Goal: Check status: Check status

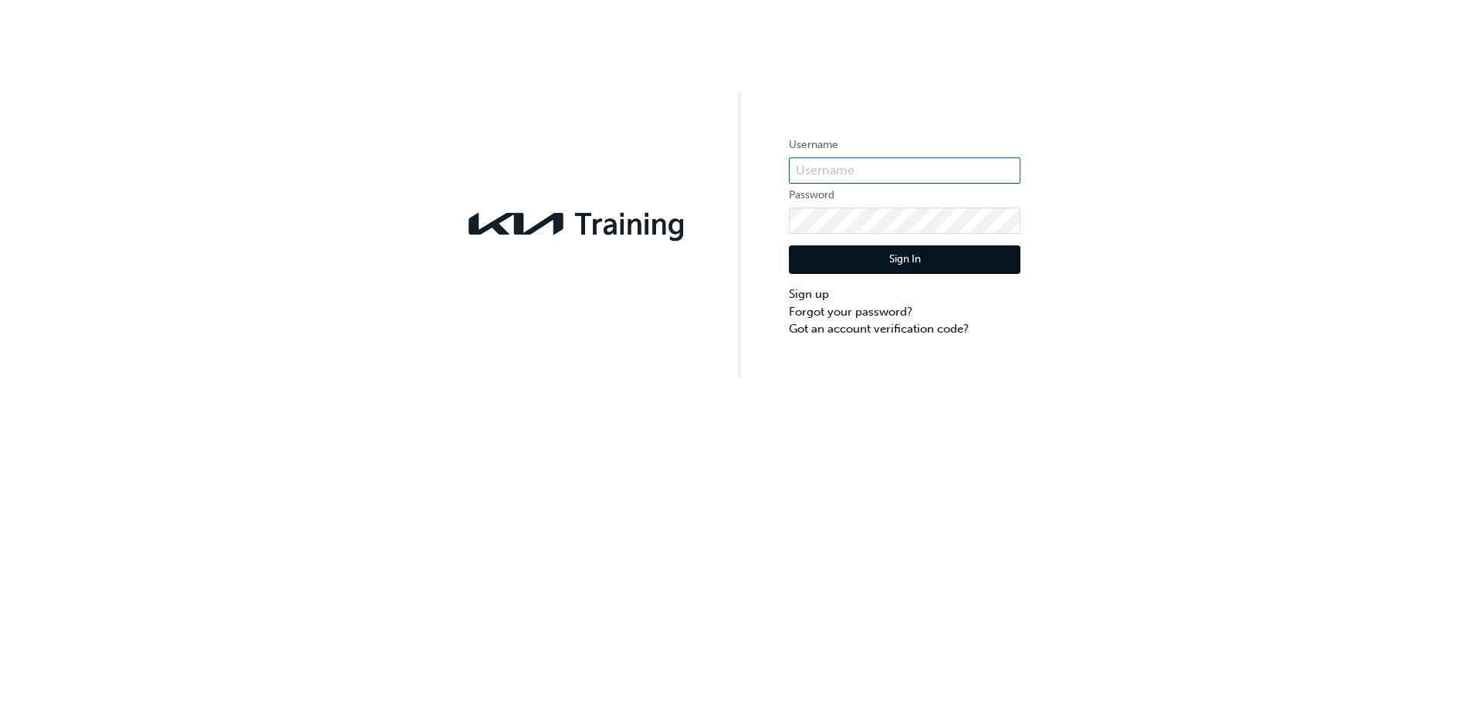
type input "KAU84737A7"
click at [923, 255] on button "Sign In" at bounding box center [905, 260] width 232 height 29
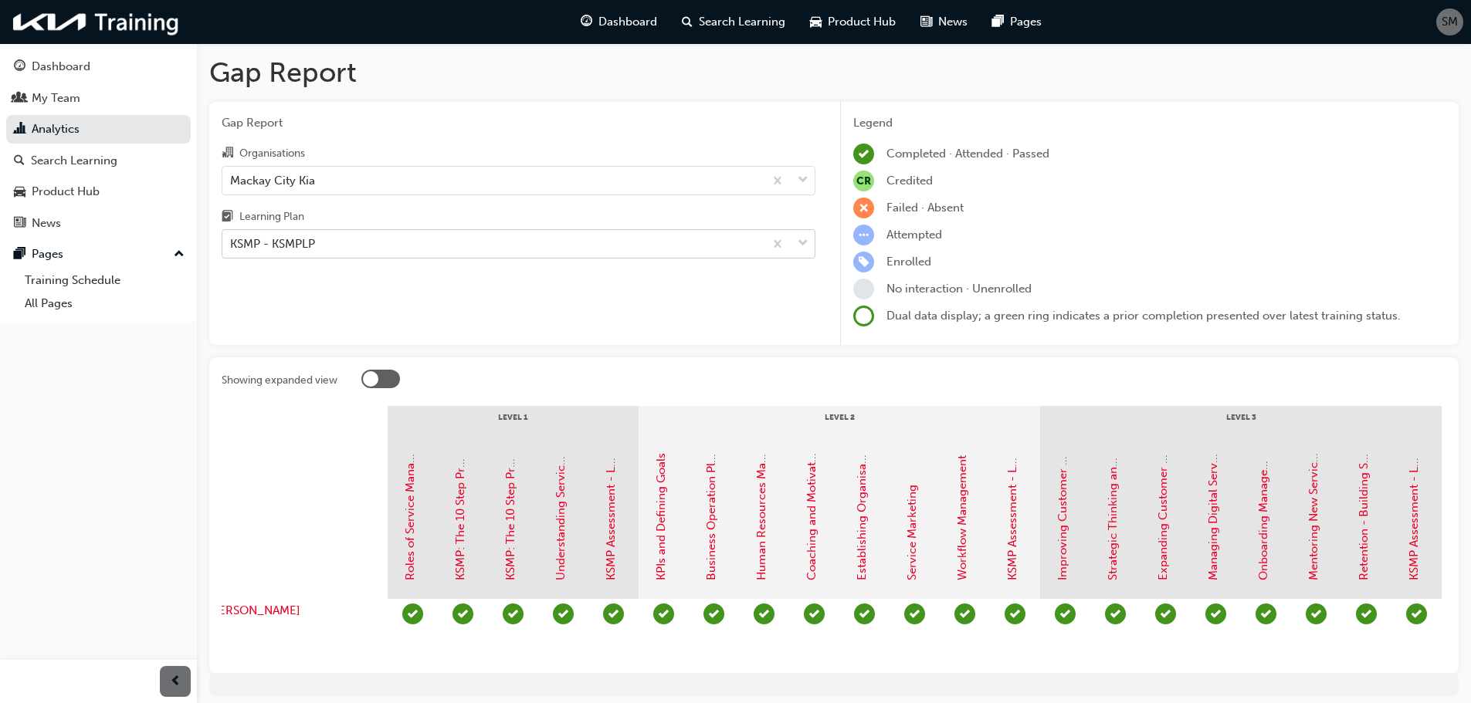
click at [802, 245] on span "down-icon" at bounding box center [803, 244] width 11 height 20
click at [232, 245] on input "Learning Plan KSMP - KSMPLP" at bounding box center [231, 243] width 2 height 13
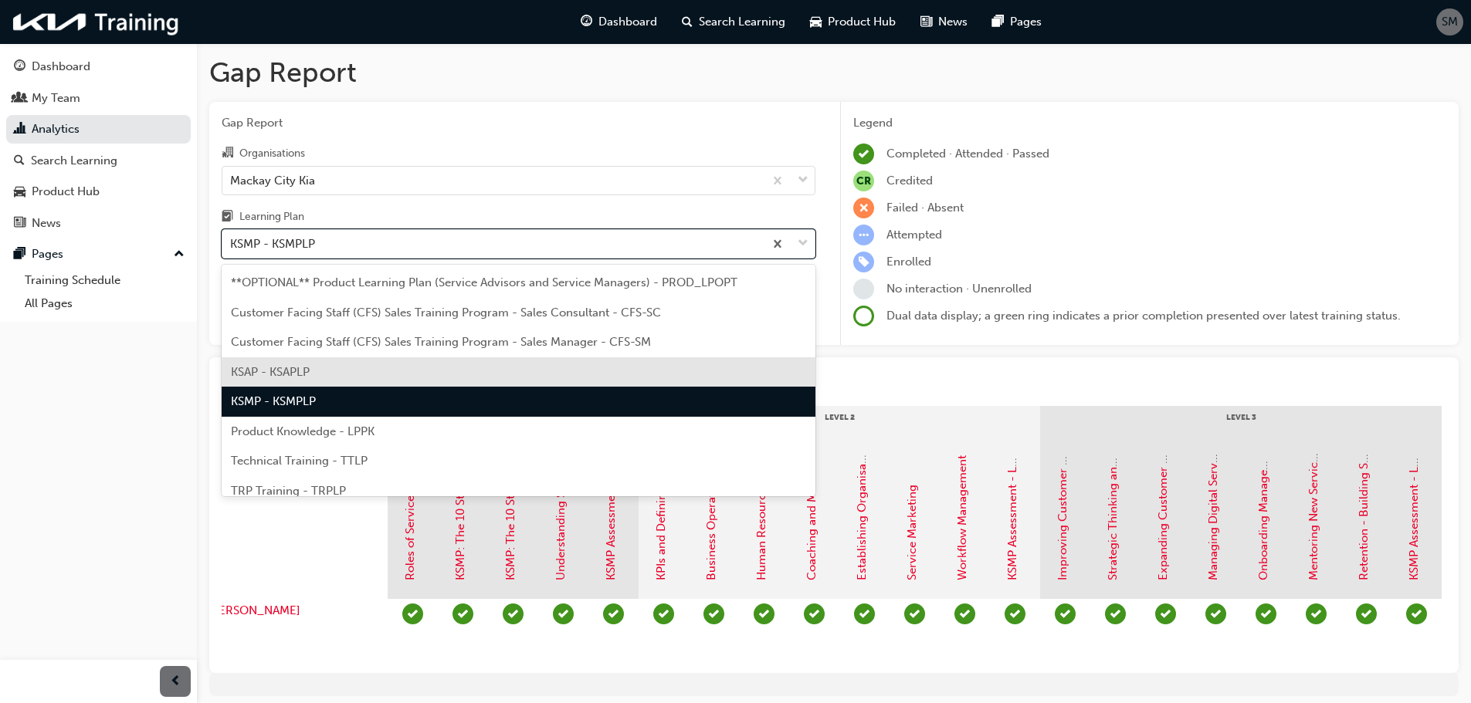
click at [435, 377] on div "KSAP - KSAPLP" at bounding box center [519, 372] width 594 height 30
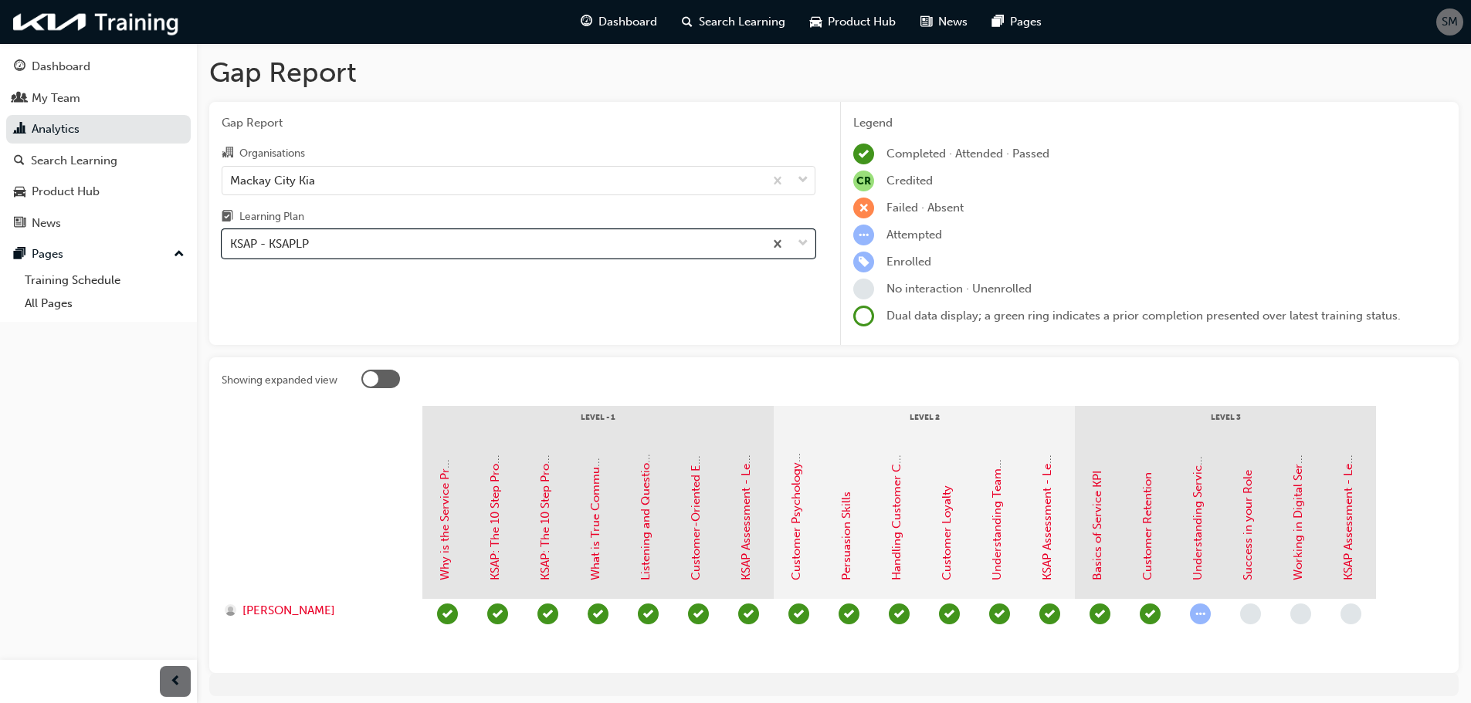
click at [259, 446] on div at bounding box center [322, 522] width 201 height 154
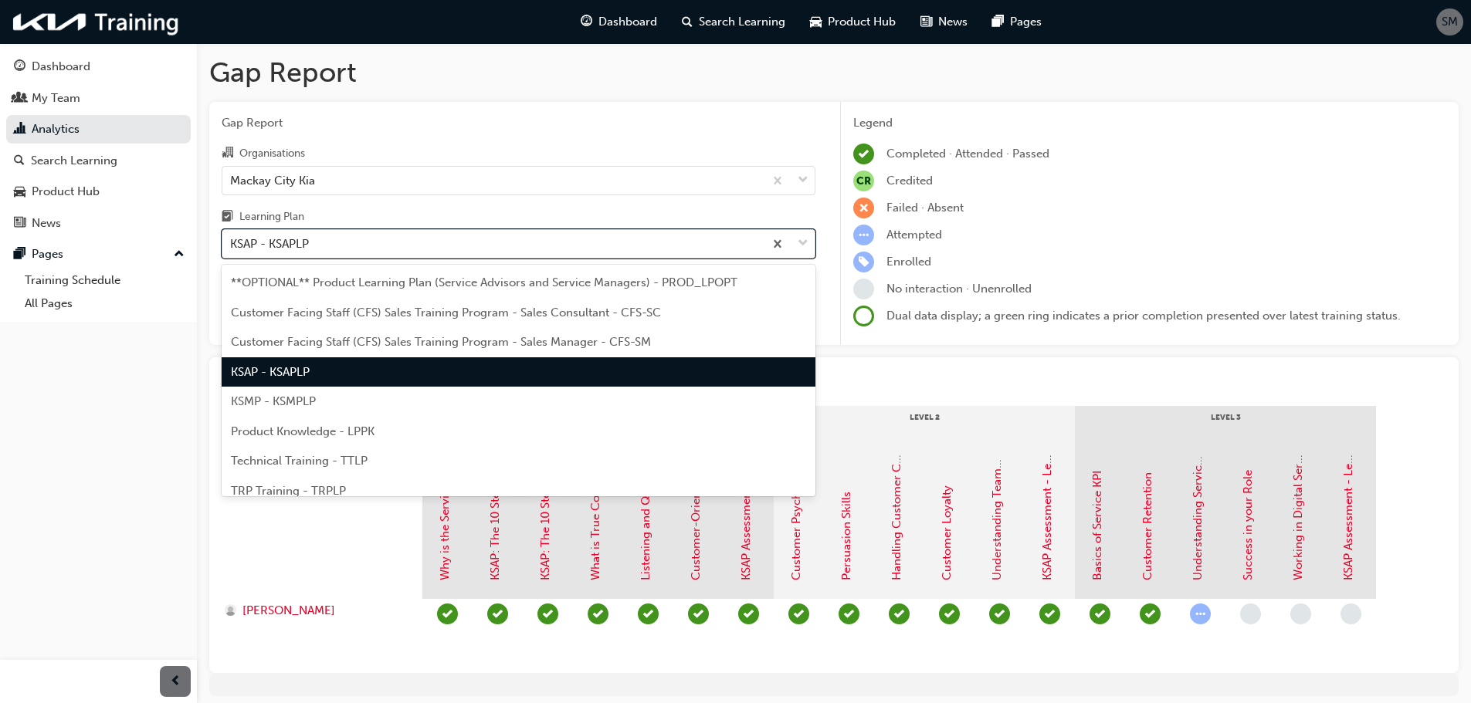
click at [802, 244] on span "down-icon" at bounding box center [803, 244] width 11 height 20
click at [232, 244] on input "Learning Plan option KSAP - KSAPLP, selected. option KSAP - KSAPLP focused, 4 o…" at bounding box center [231, 243] width 2 height 13
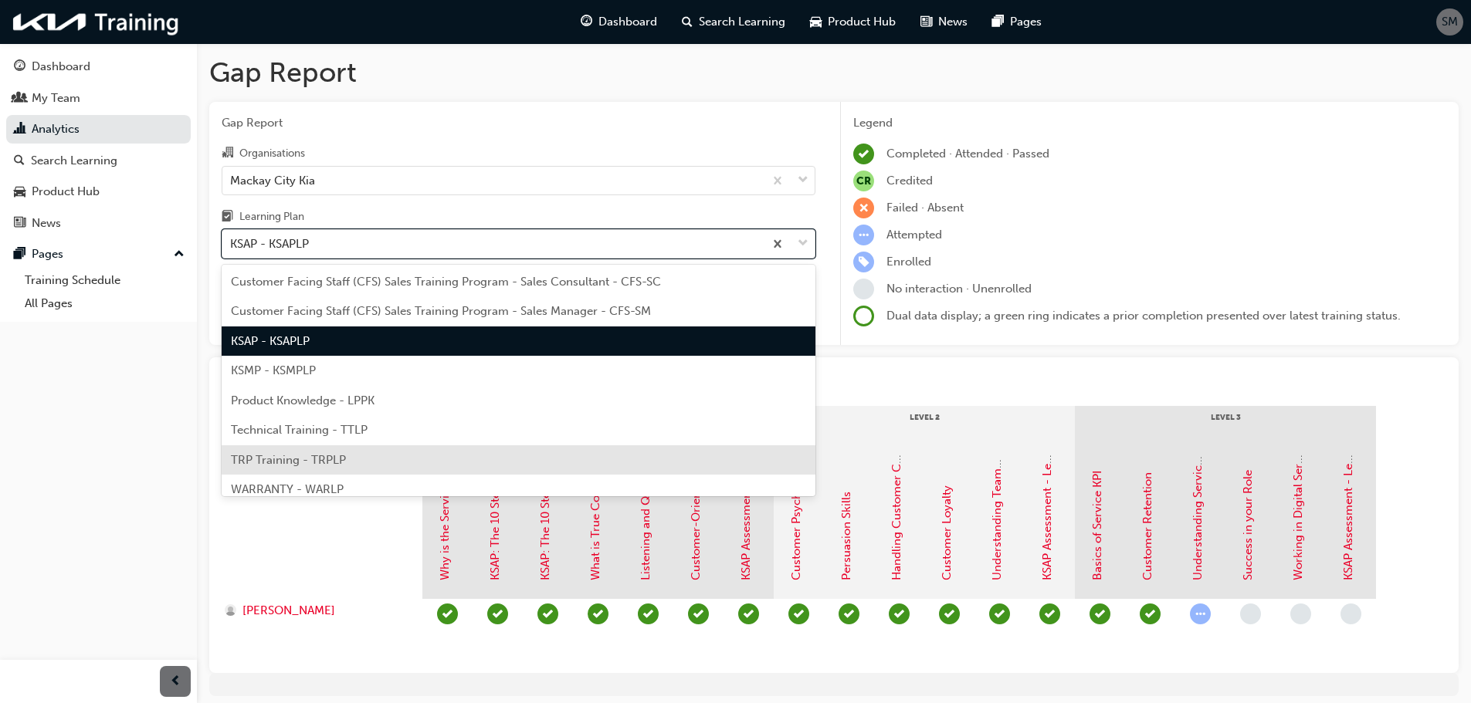
scroll to position [42, 0]
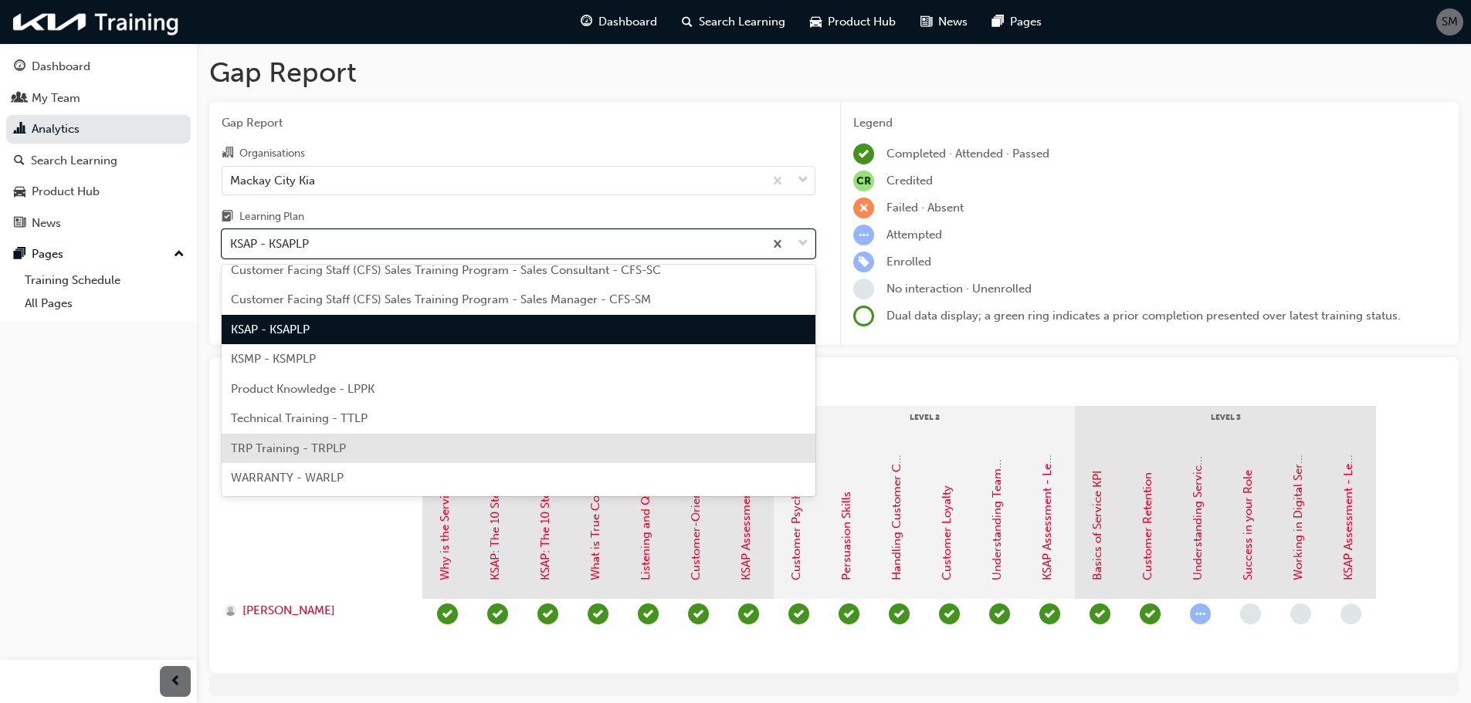
click at [334, 447] on span "TRP Training - TRPLP" at bounding box center [288, 449] width 115 height 14
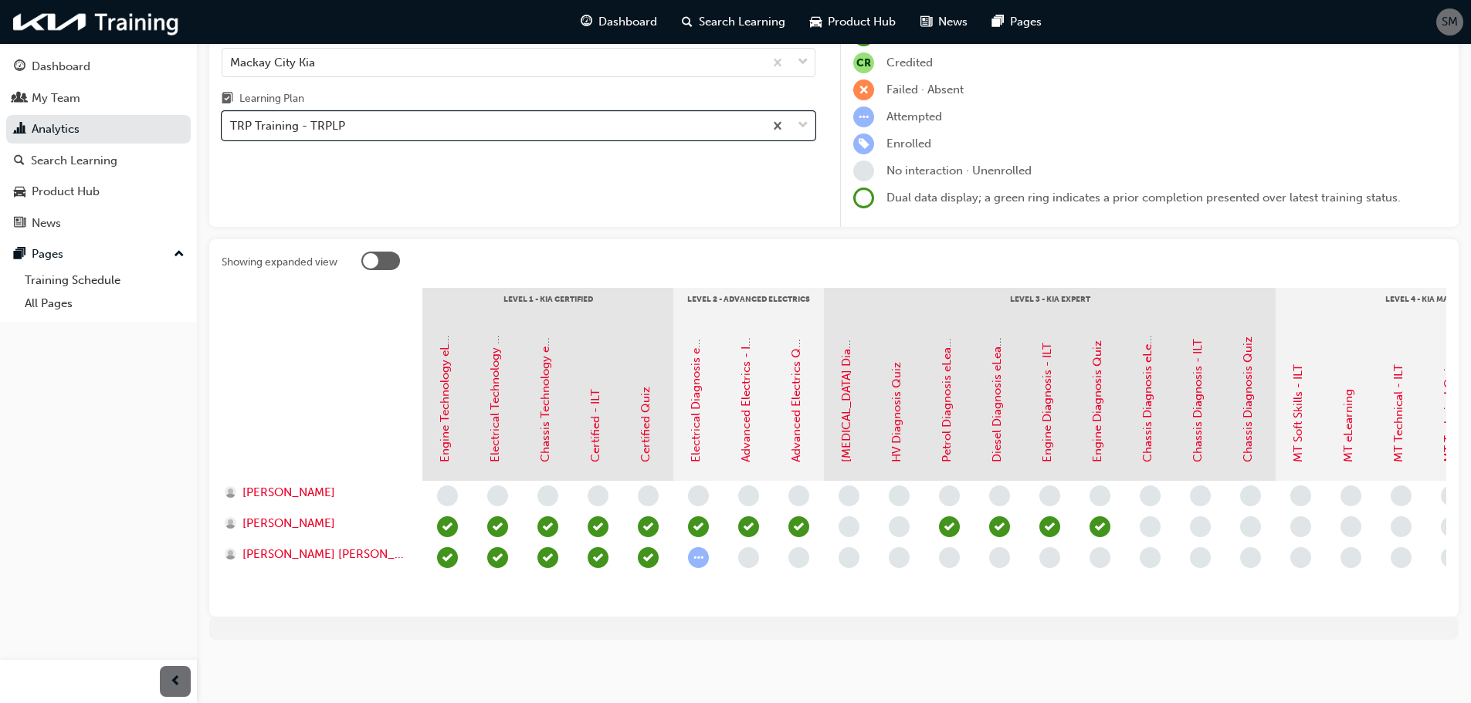
scroll to position [130, 0]
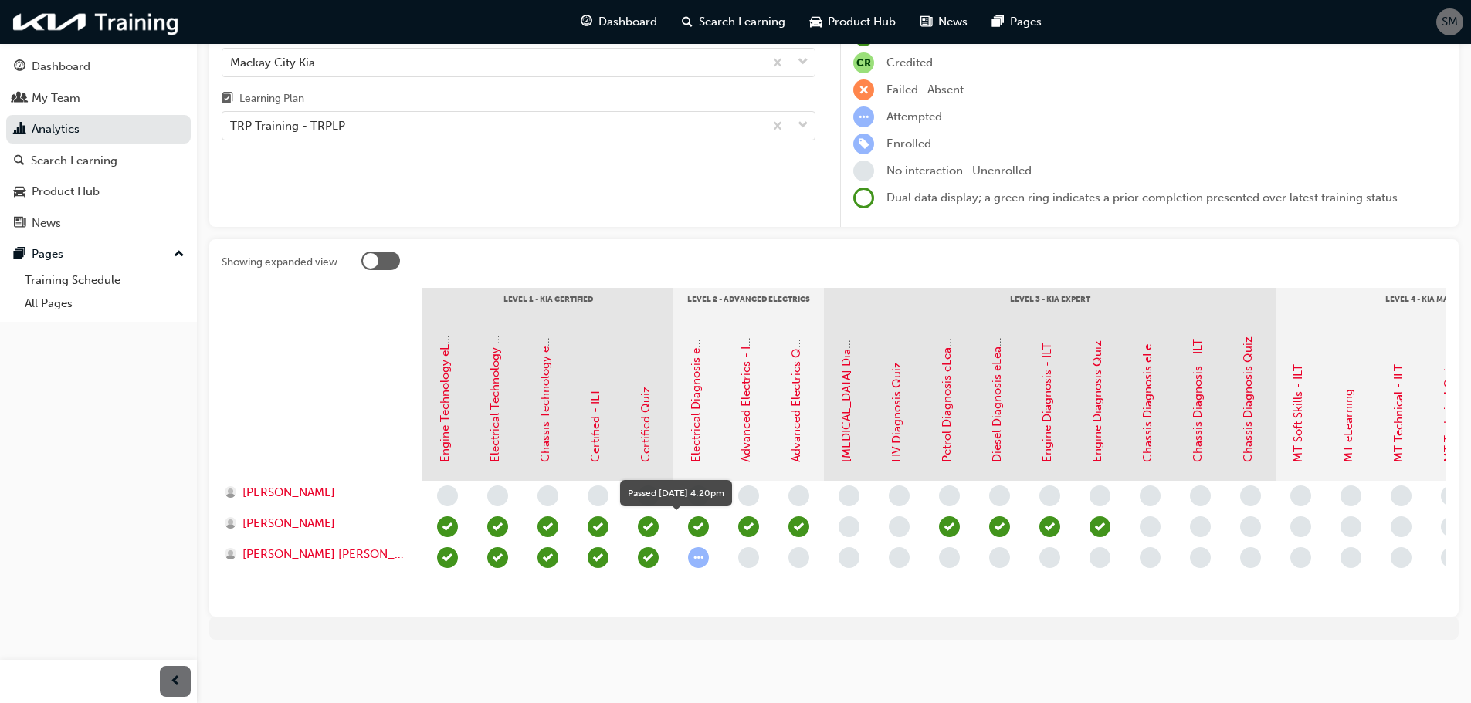
click at [694, 516] on span "learningRecordVerb_PASS-icon" at bounding box center [698, 526] width 21 height 21
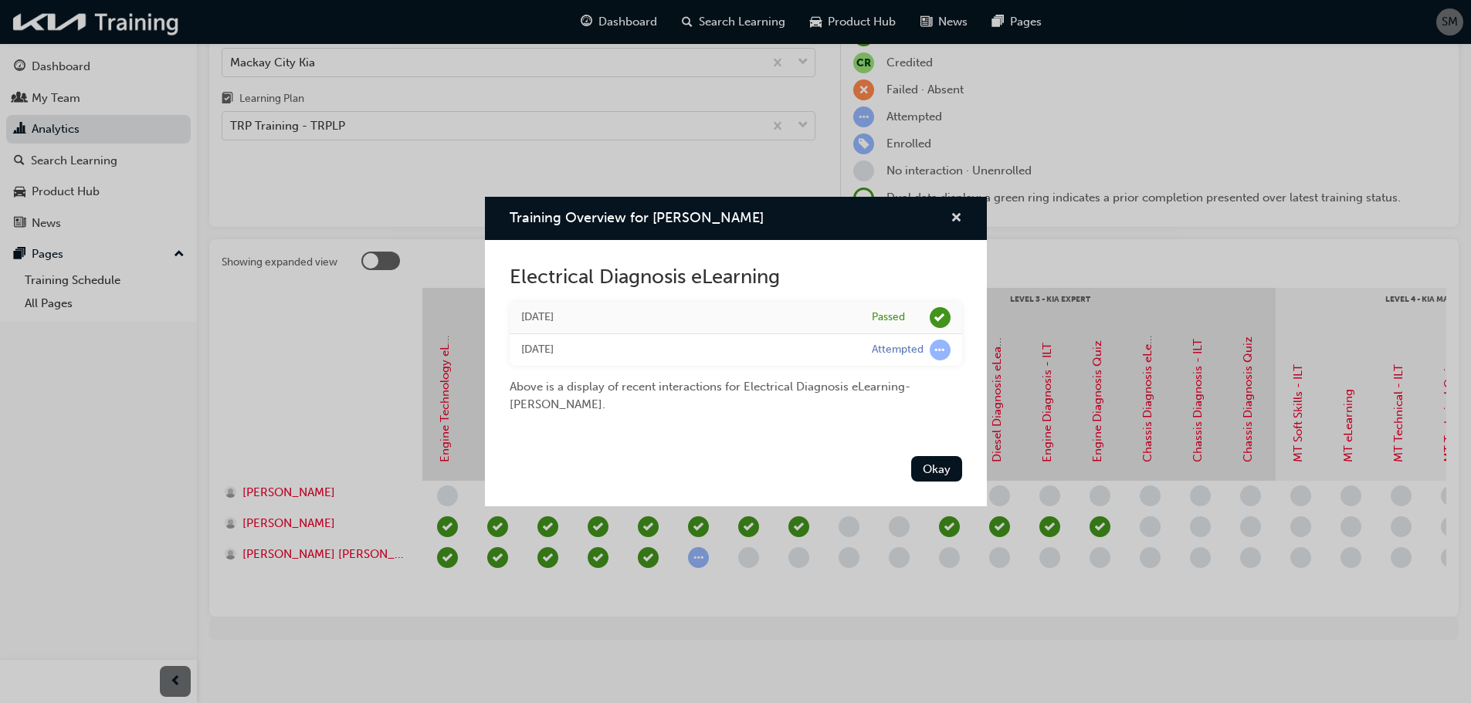
click at [958, 215] on span "cross-icon" at bounding box center [956, 219] width 12 height 14
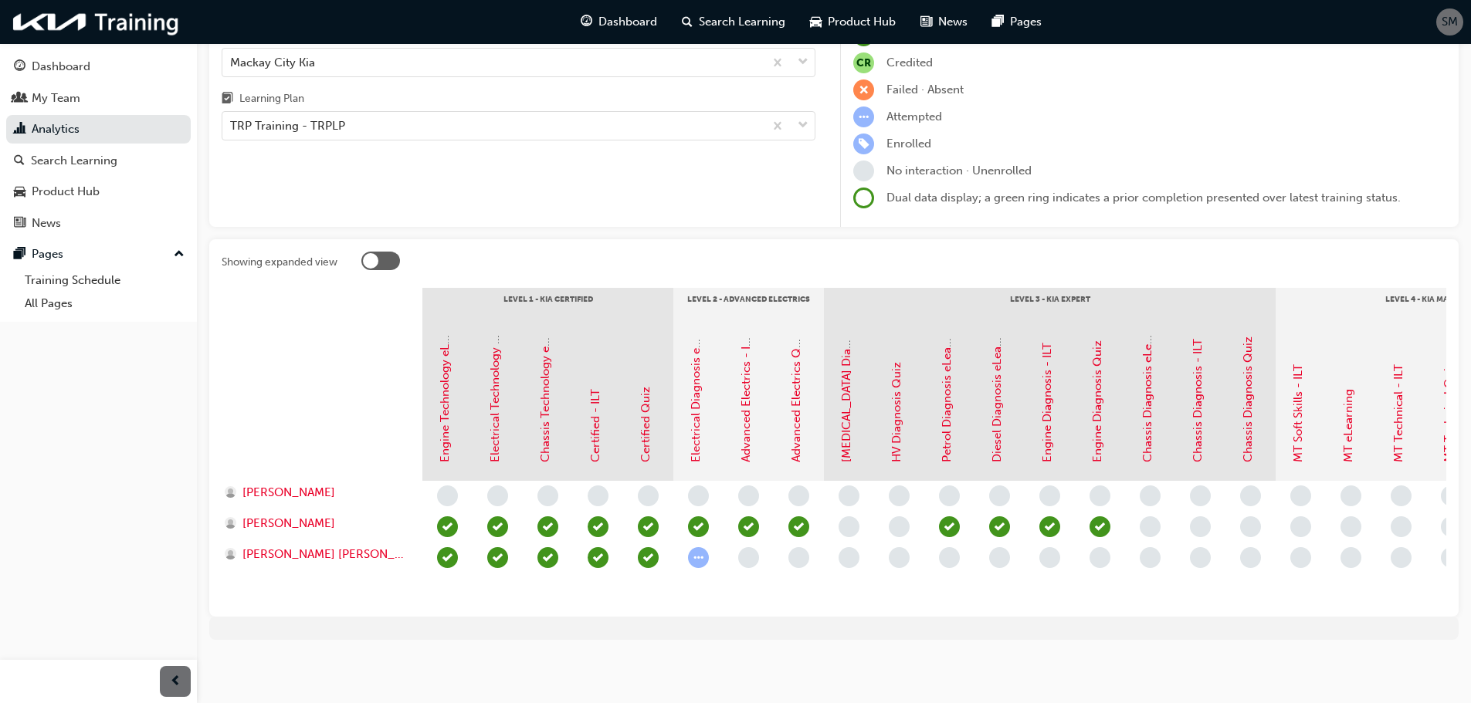
click at [752, 516] on span "learningRecordVerb_ATTEND-icon" at bounding box center [748, 526] width 21 height 21
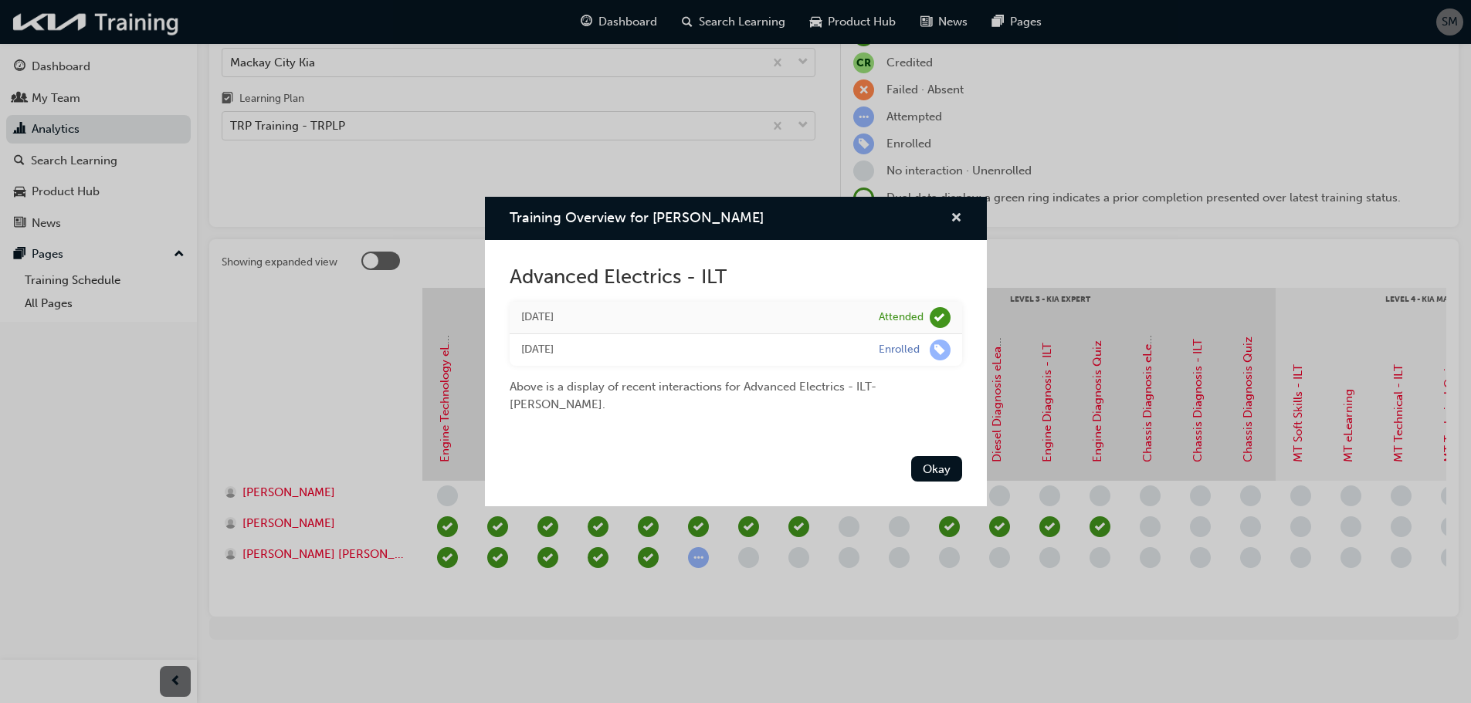
click at [959, 222] on span "cross-icon" at bounding box center [956, 219] width 12 height 14
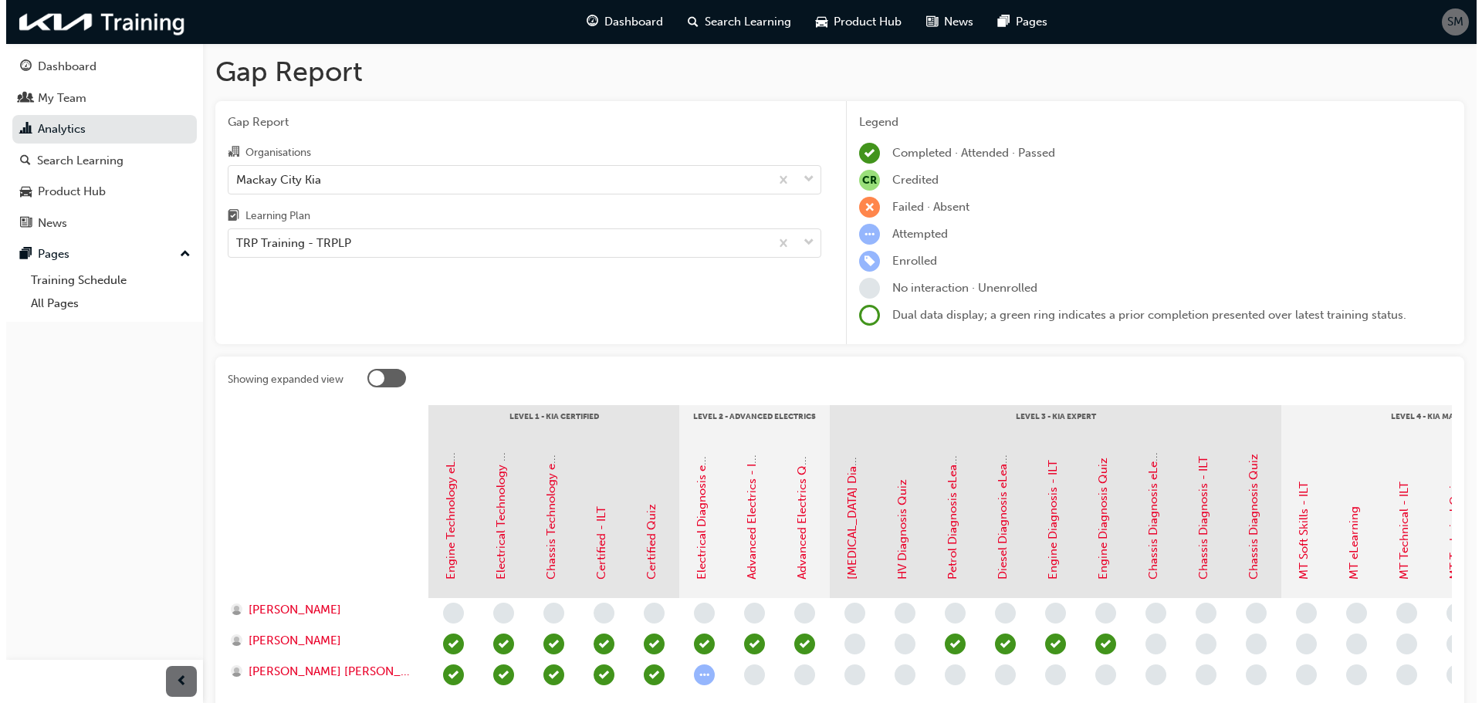
scroll to position [0, 0]
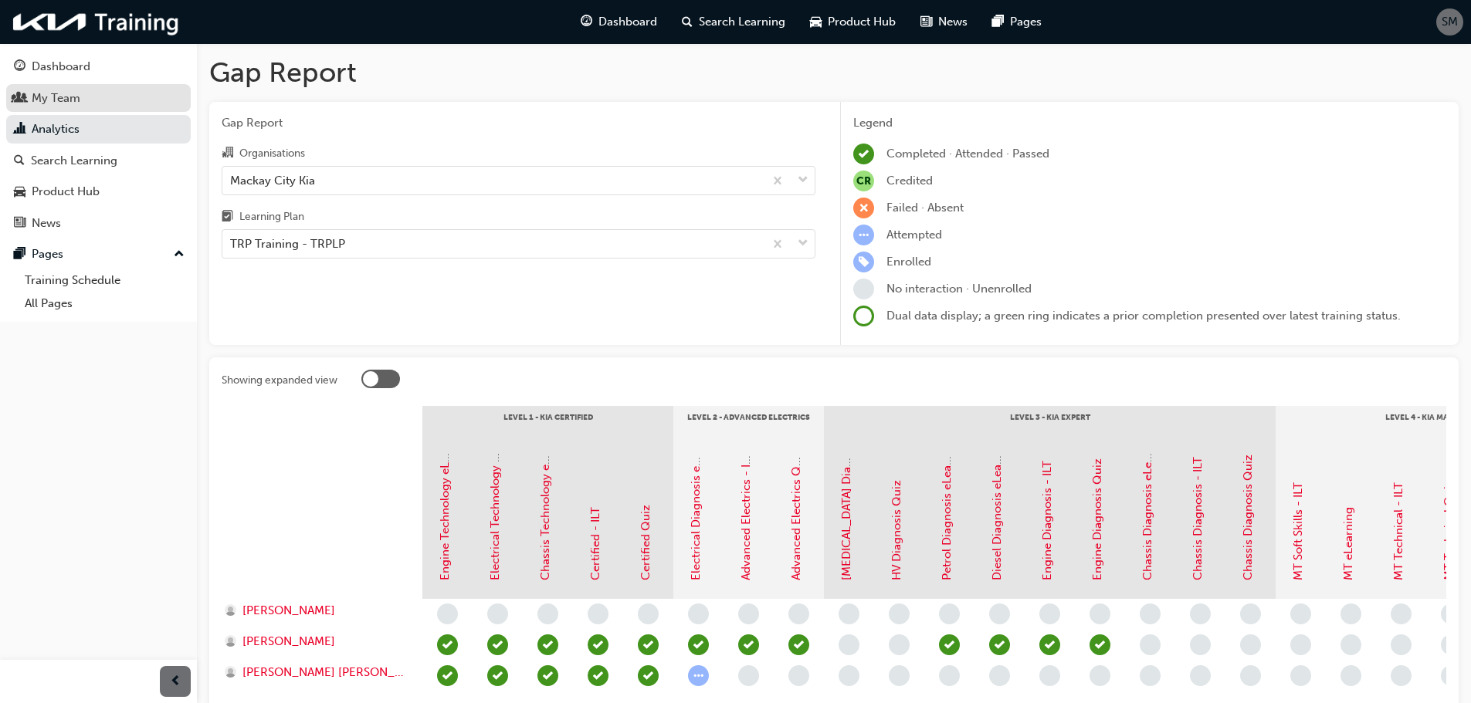
click at [76, 98] on div "My Team" at bounding box center [56, 99] width 49 height 18
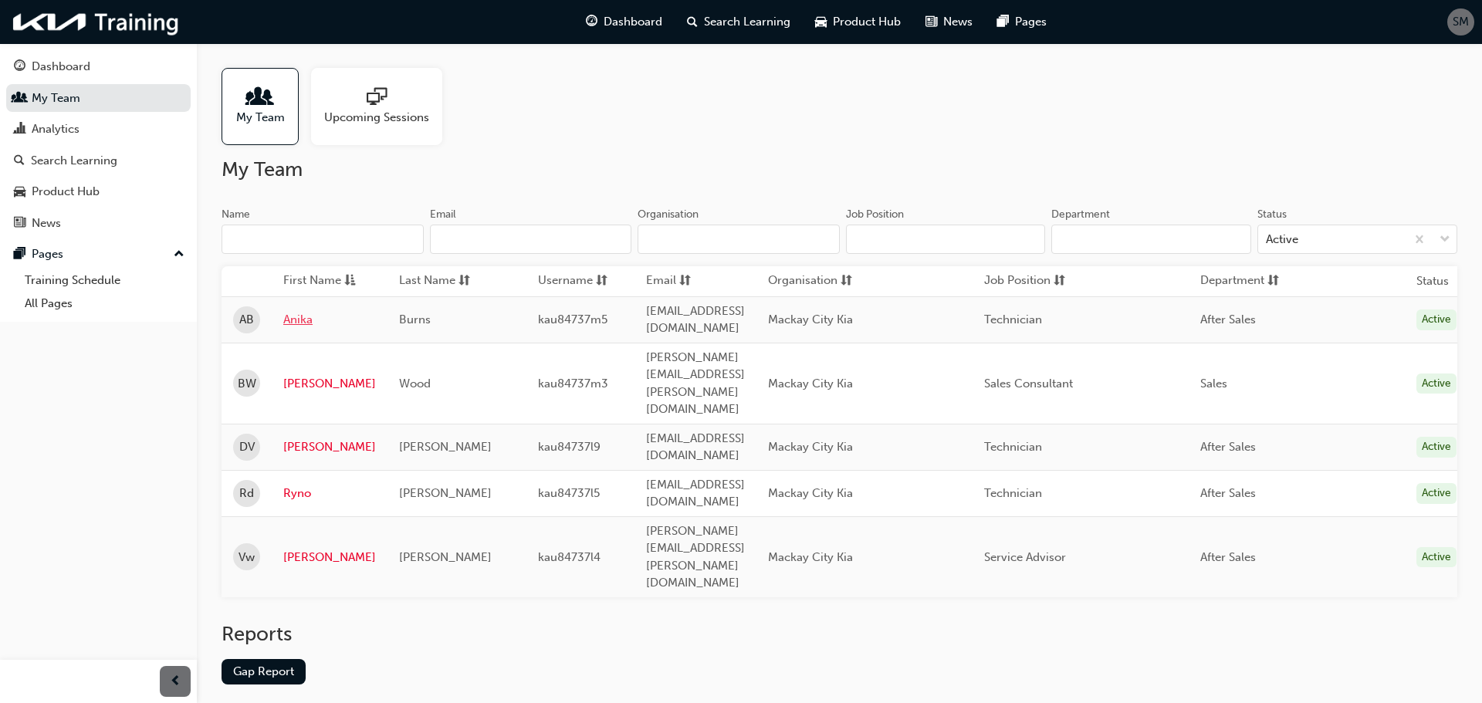
click at [304, 317] on link "Anika" at bounding box center [329, 320] width 93 height 18
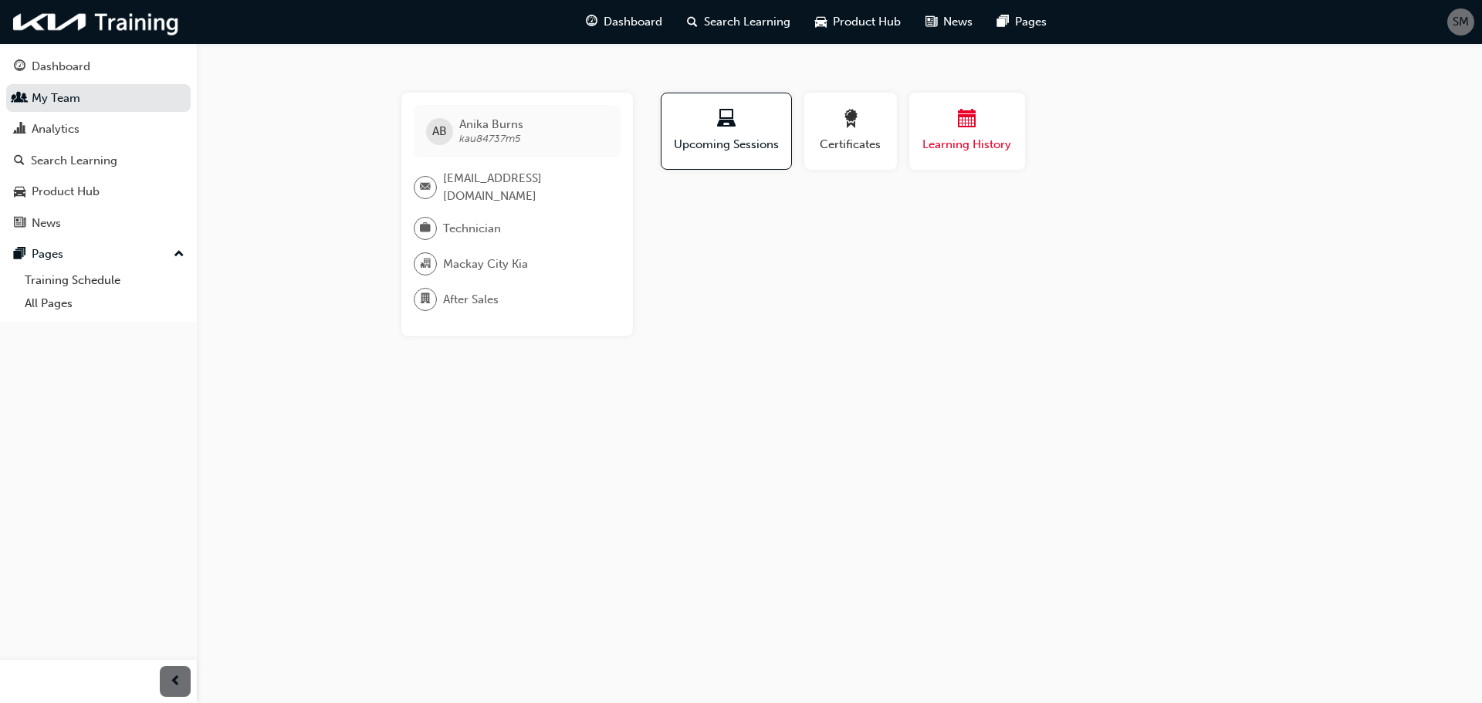
click at [958, 127] on span "calendar-icon" at bounding box center [967, 120] width 19 height 21
